Goal: Information Seeking & Learning: Learn about a topic

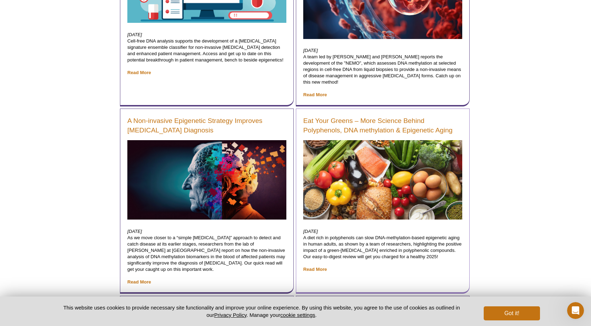
scroll to position [1698, 0]
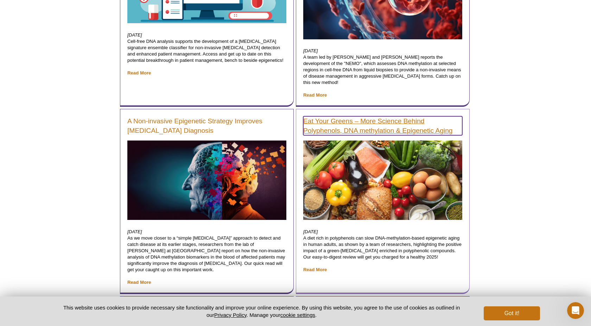
click at [293, 119] on link "Eat Your Greens – More Science Behind Polyphenols, DNA methylation & Epigenetic…" at bounding box center [382, 125] width 159 height 19
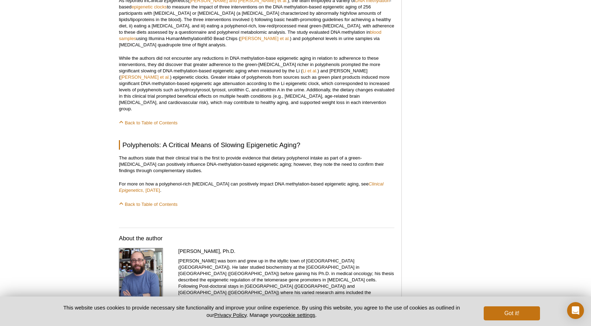
scroll to position [576, 0]
click at [381, 180] on em "Clinical Epigenetics" at bounding box center [251, 186] width 264 height 12
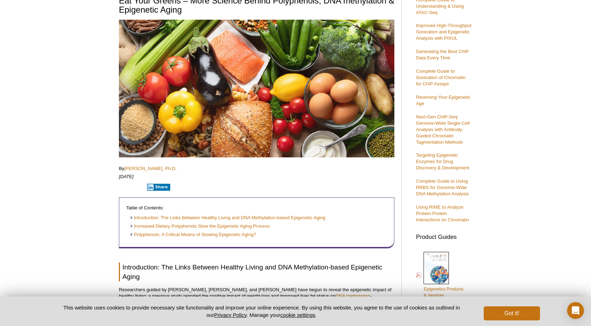
scroll to position [0, 0]
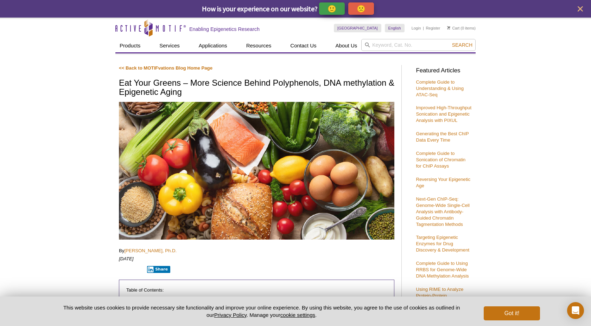
click at [262, 82] on h1 "Eat Your Greens – More Science Behind Polyphenols, DNA methylation & Epigenetic…" at bounding box center [256, 87] width 275 height 19
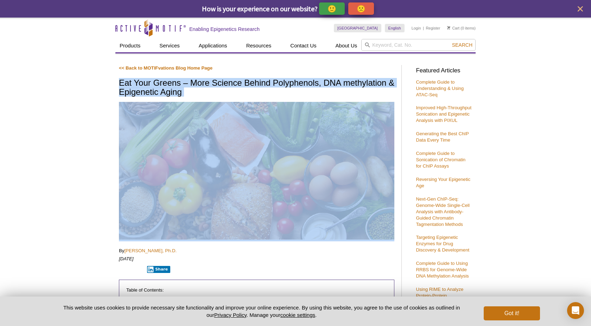
copy div "Eat Your Greens – More Science Behind Polyphenols, DNA methylation & Epigenetic…"
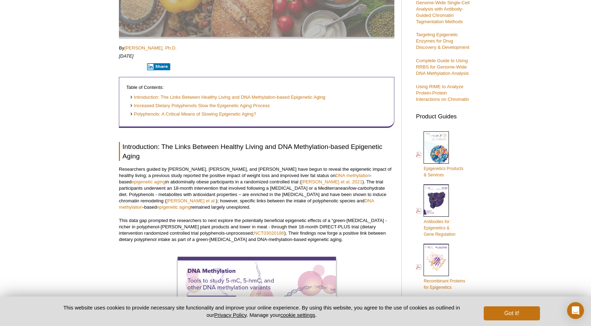
scroll to position [202, 0]
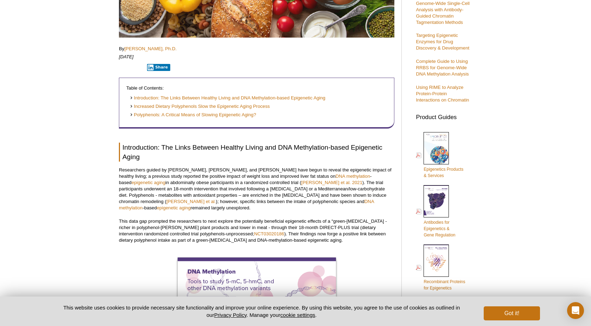
click at [305, 148] on h2 "Introduction: The Links Between Healthy Living and DNA Methylation-based Epigen…" at bounding box center [256, 152] width 275 height 19
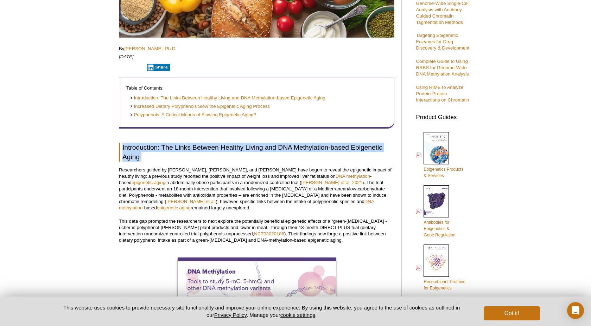
click at [305, 148] on h2 "Introduction: The Links Between Healthy Living and DNA Methylation-based Epigen…" at bounding box center [256, 152] width 275 height 19
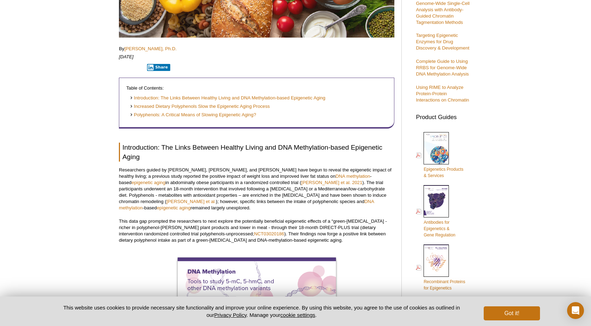
click at [309, 147] on h2 "Introduction: The Links Between Healthy Living and DNA Methylation-based Epigen…" at bounding box center [256, 152] width 275 height 19
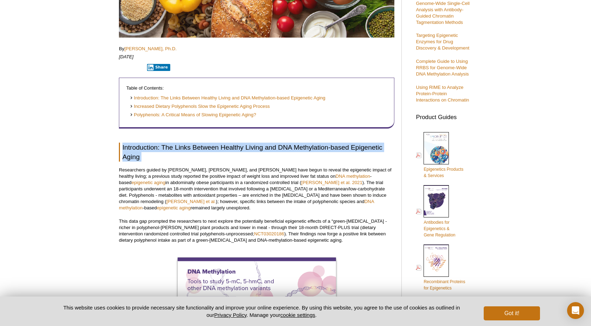
click at [309, 147] on h2 "Introduction: The Links Between Healthy Living and DNA Methylation-based Epigen…" at bounding box center [256, 152] width 275 height 19
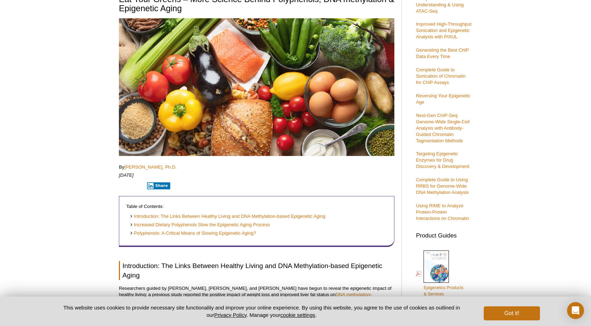
scroll to position [0, 0]
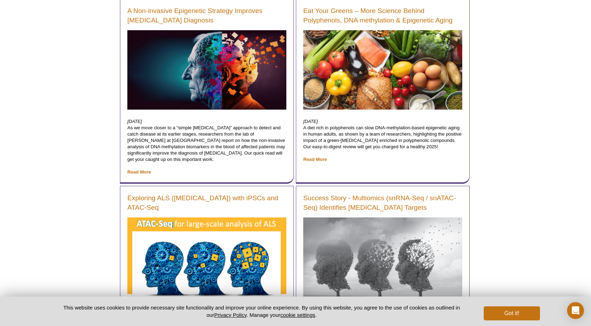
scroll to position [1287, 0]
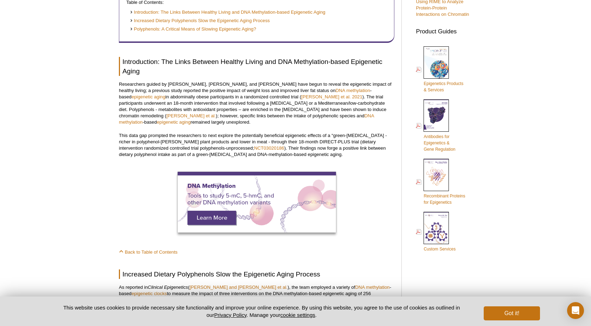
scroll to position [286, 0]
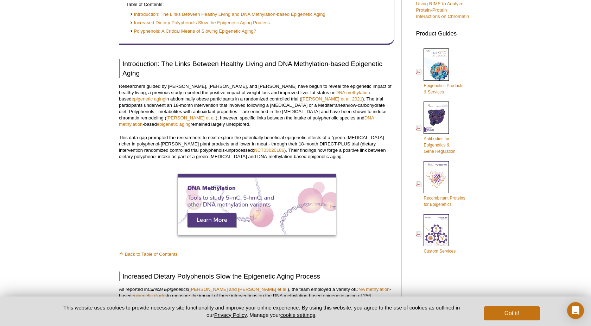
drag, startPoint x: 300, startPoint y: 113, endPoint x: 363, endPoint y: 114, distance: 62.3
click at [363, 114] on p "Researchers guided by Peter Kovacs, Liming Liang, and Iris Shai have begun to r…" at bounding box center [256, 105] width 275 height 44
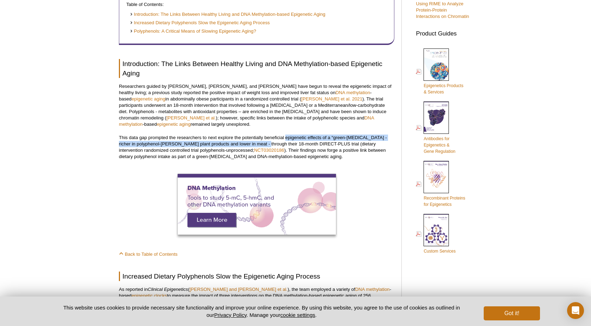
drag, startPoint x: 286, startPoint y: 138, endPoint x: 250, endPoint y: 146, distance: 36.2
click at [250, 146] on p "This data gap prompted the researchers to next explore the potentially benefici…" at bounding box center [256, 147] width 275 height 25
copy p "epigenetic effects of a “green-Mediterranean” diet - richer in polyphenol-rich …"
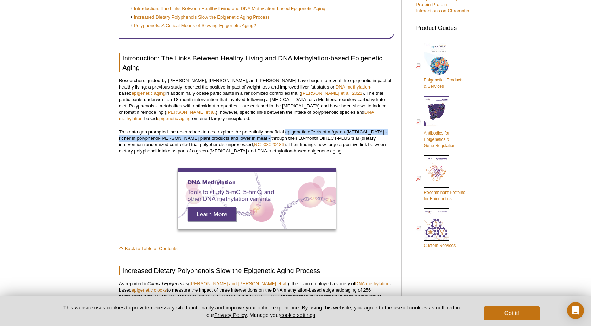
scroll to position [291, 0]
drag, startPoint x: 345, startPoint y: 139, endPoint x: 228, endPoint y: 145, distance: 117.3
click at [228, 145] on p "This data gap prompted the researchers to next explore the potentially benefici…" at bounding box center [256, 141] width 275 height 25
copy p "dietary intervention randomized controlled trial polyphenols-unprocessed"
click at [254, 145] on link "NCT03020186" at bounding box center [269, 144] width 30 height 5
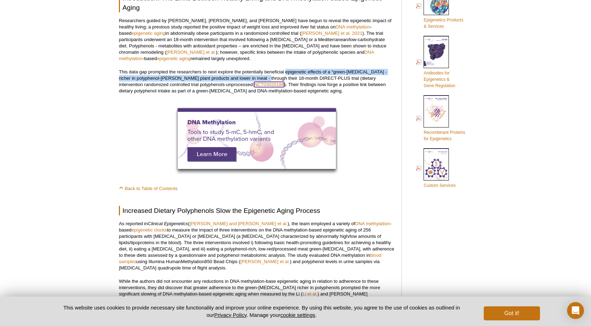
scroll to position [352, 0]
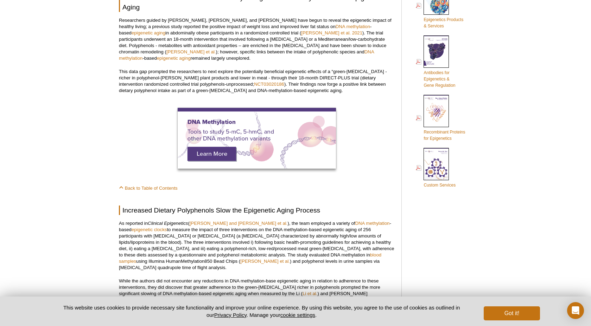
click at [367, 158] on div at bounding box center [256, 139] width 275 height 63
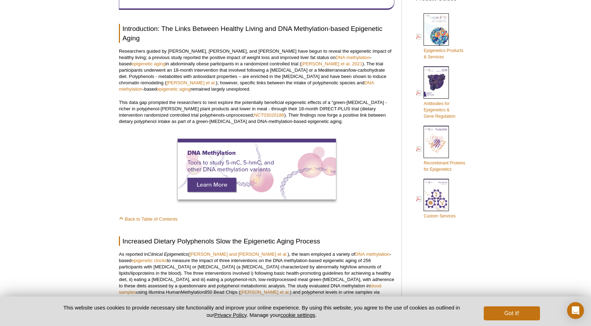
scroll to position [295, 0]
